Goal: Transaction & Acquisition: Purchase product/service

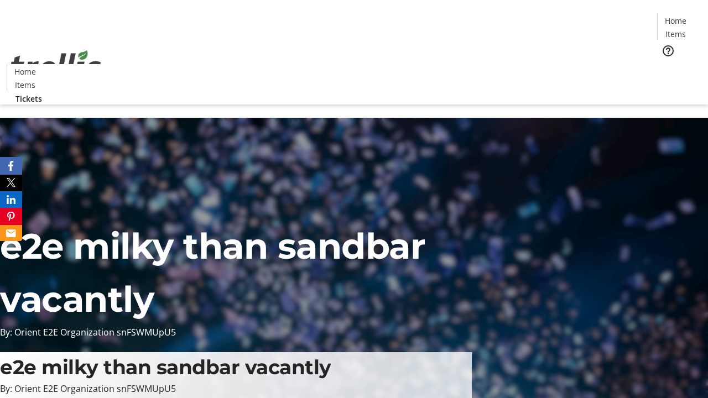
click at [666, 64] on span "Tickets" at bounding box center [679, 70] width 27 height 12
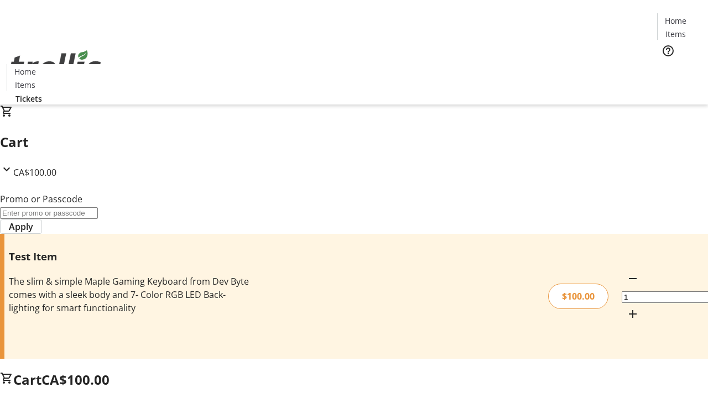
type input "FLAT"
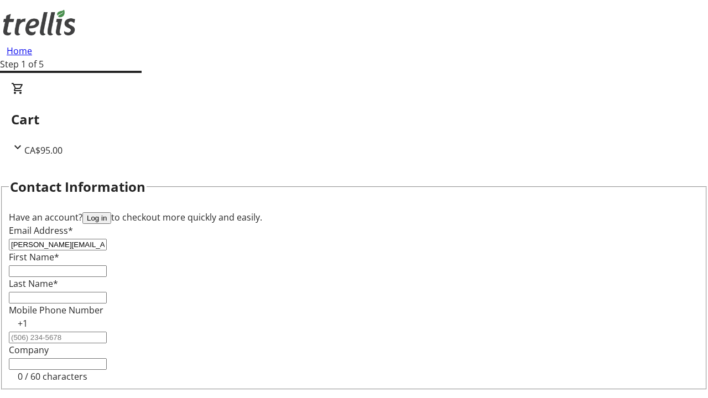
type input "[PERSON_NAME][EMAIL_ADDRESS][DOMAIN_NAME]"
type input "[PERSON_NAME]"
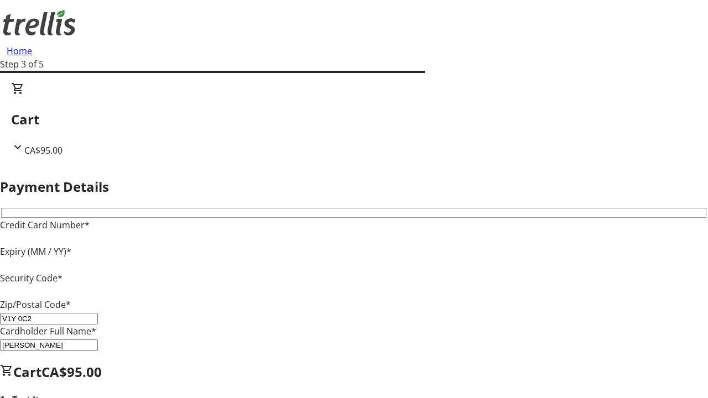
type input "V1Y 0C2"
